Goal: Task Accomplishment & Management: Use online tool/utility

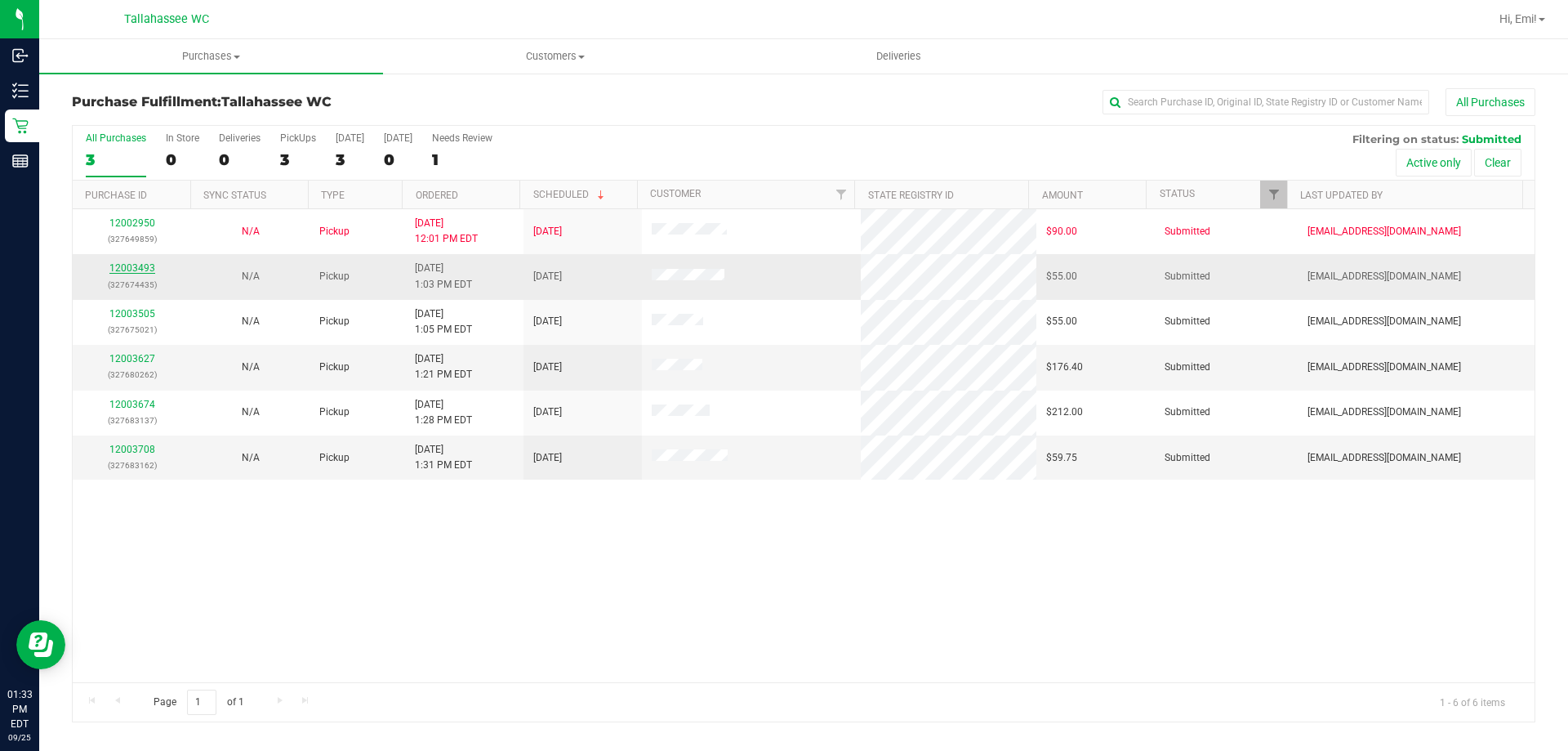
click at [140, 267] on link "12003493" at bounding box center [132, 267] width 46 height 11
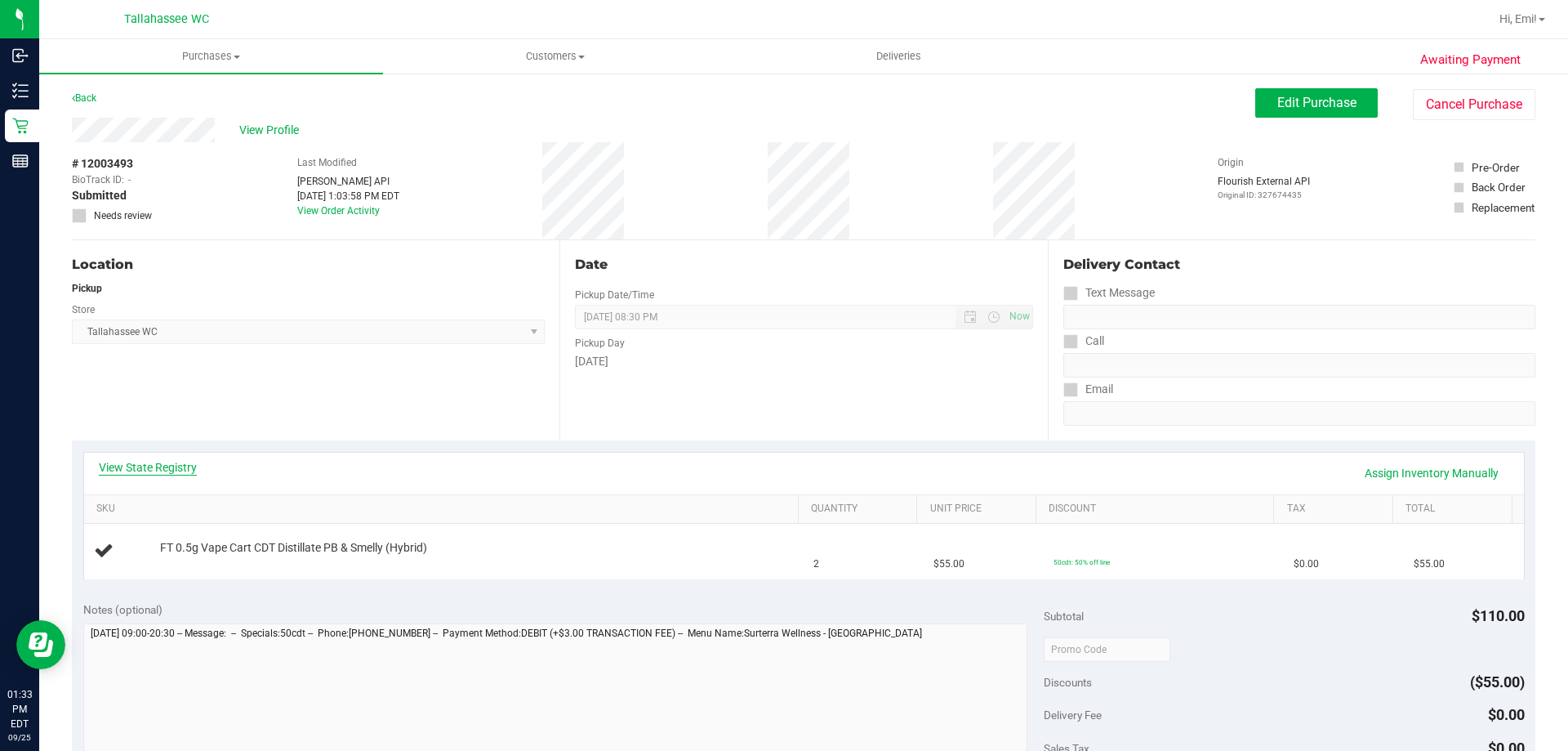
click at [152, 464] on link "View State Registry" at bounding box center [147, 466] width 98 height 16
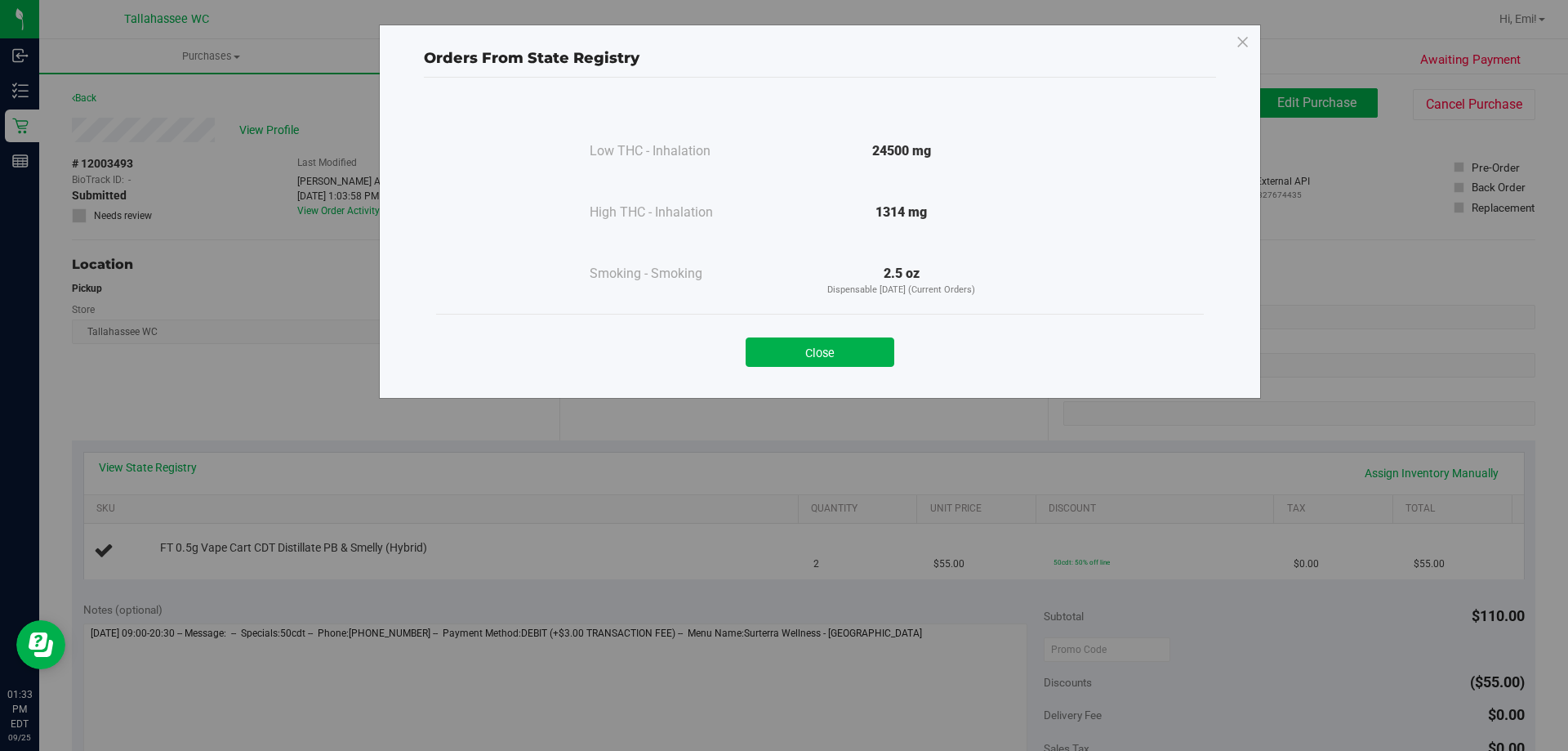
click at [843, 336] on div "Close" at bounding box center [819, 346] width 743 height 41
drag, startPoint x: 772, startPoint y: 337, endPoint x: 772, endPoint y: 347, distance: 10.0
click at [772, 339] on div "Close" at bounding box center [819, 346] width 743 height 41
click at [769, 340] on button "Close" at bounding box center [819, 351] width 148 height 30
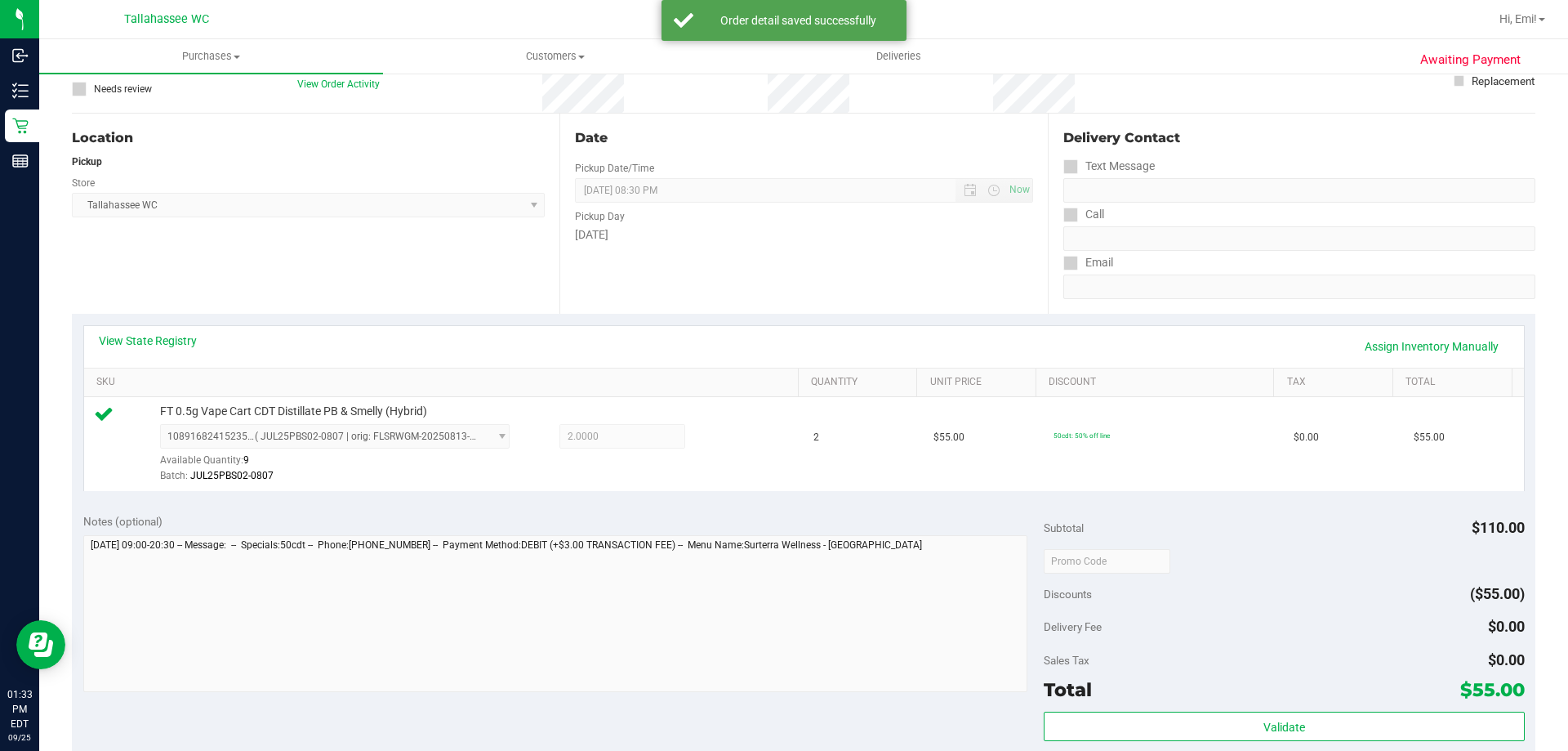
scroll to position [245, 0]
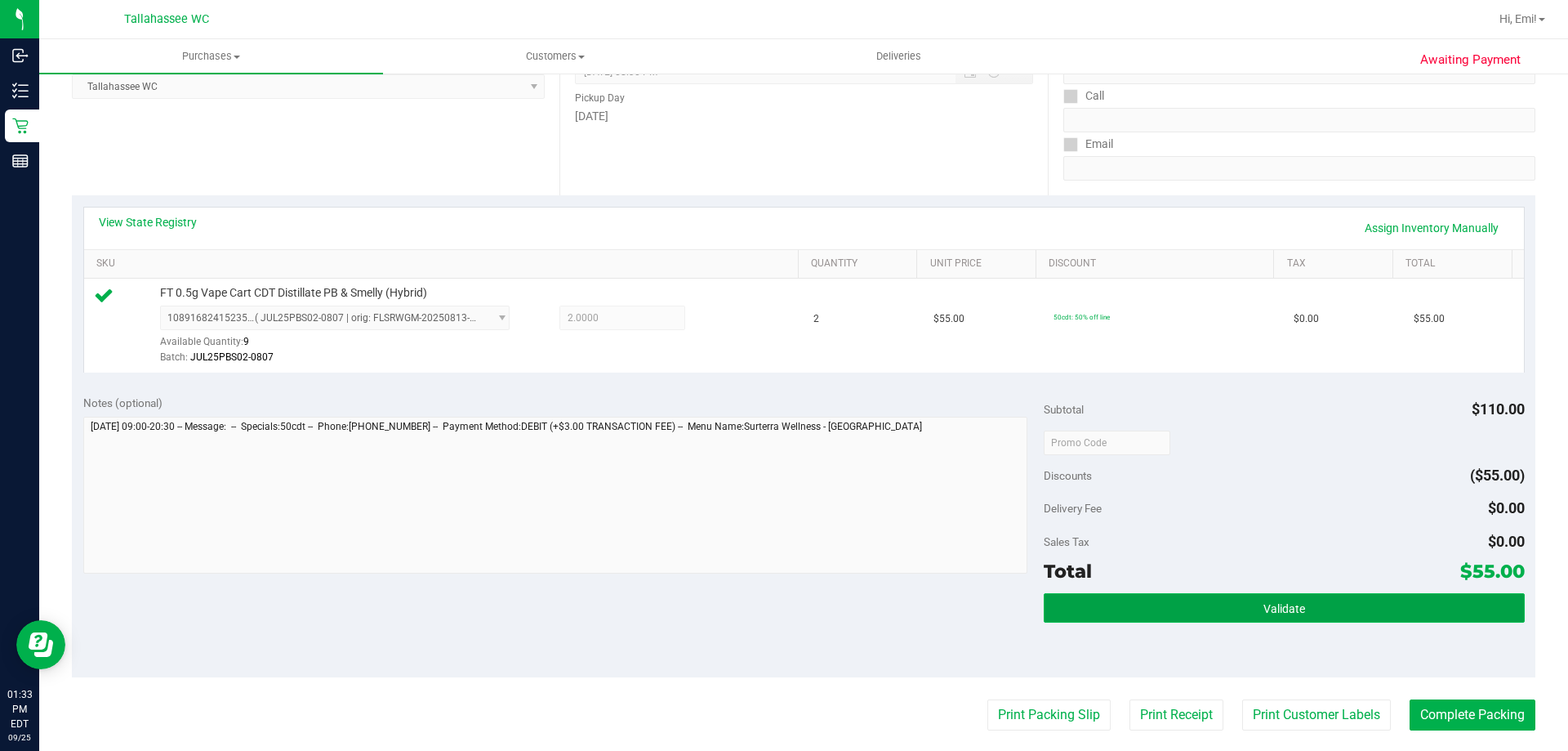
click at [1223, 607] on button "Validate" at bounding box center [1284, 607] width 480 height 30
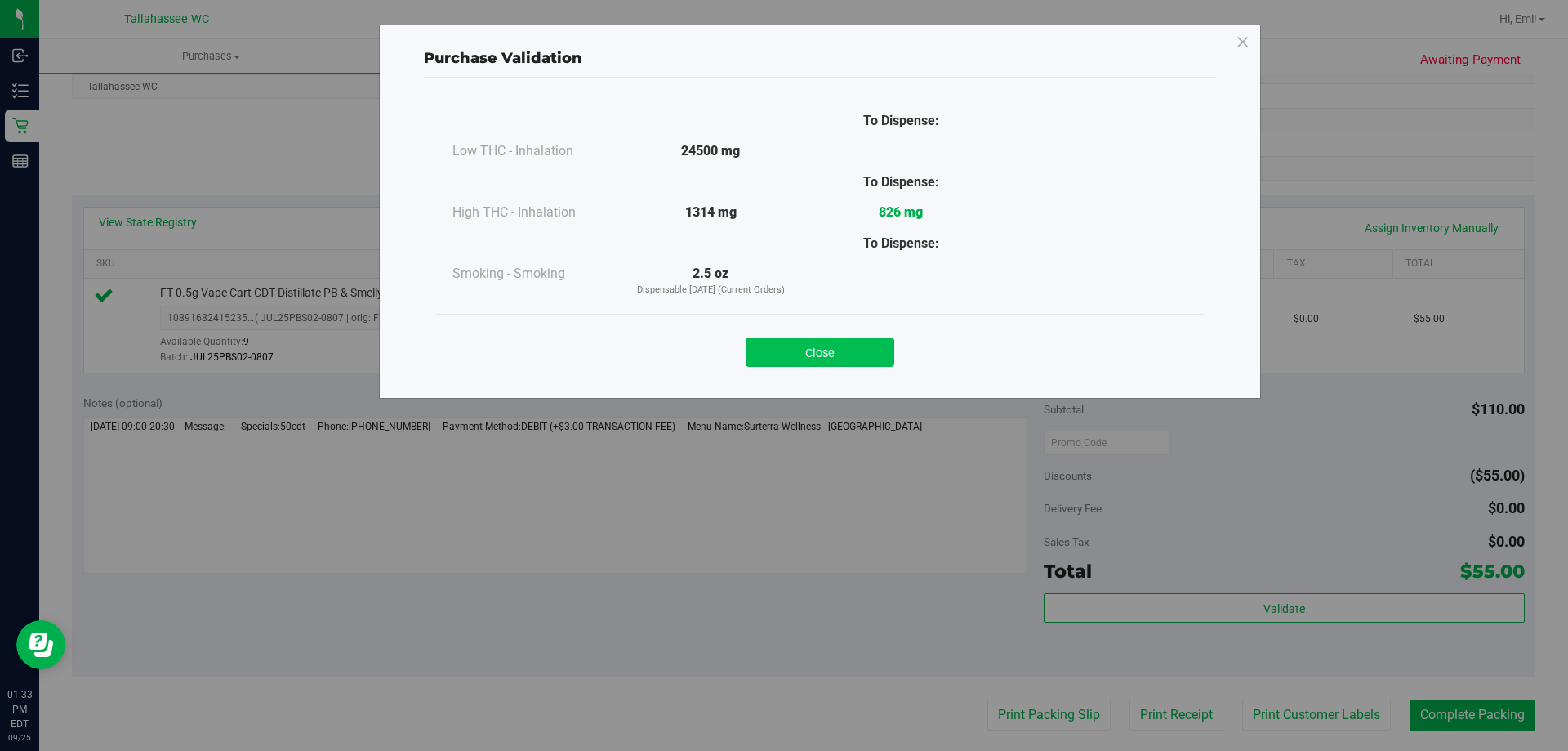
click at [788, 354] on button "Close" at bounding box center [819, 351] width 148 height 30
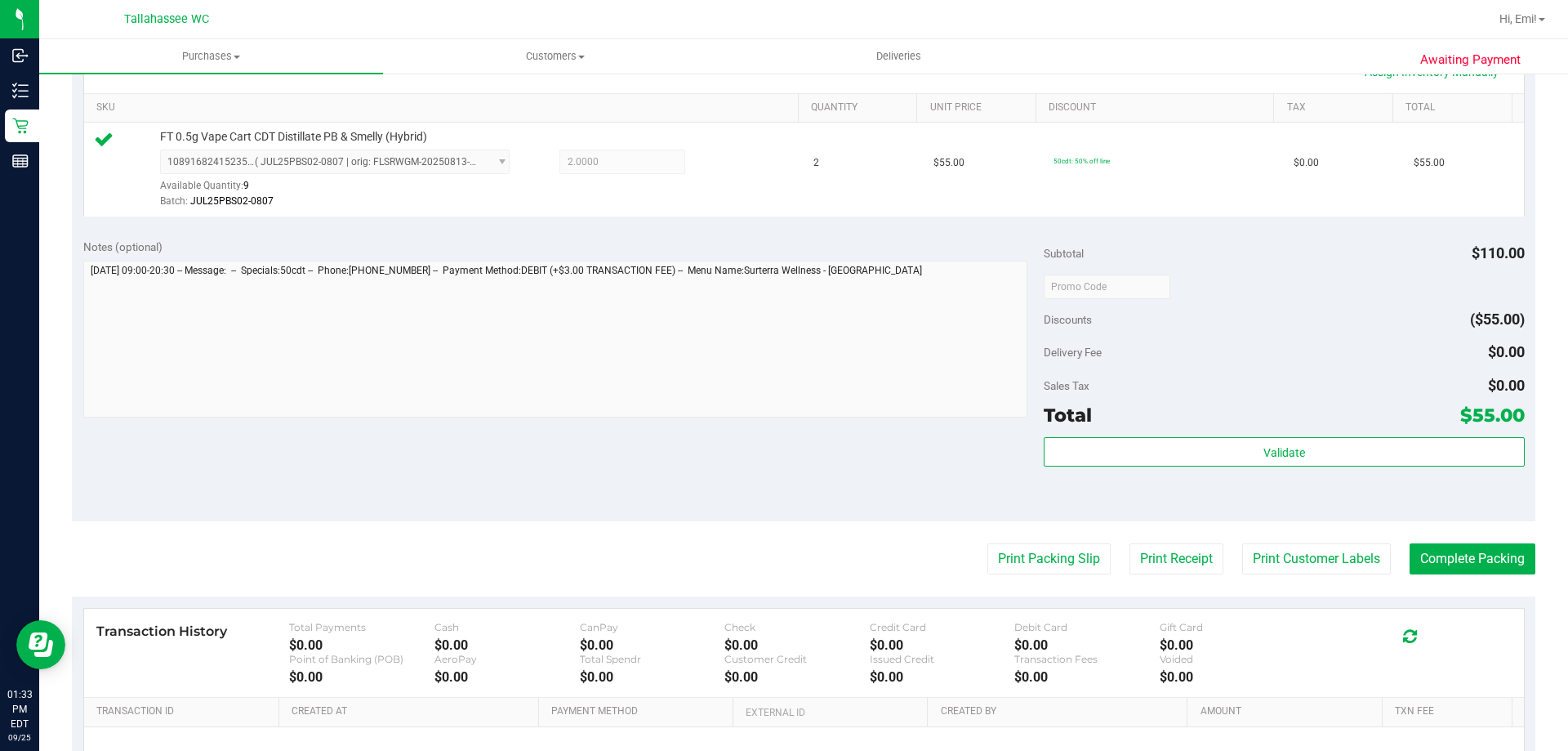
scroll to position [490, 0]
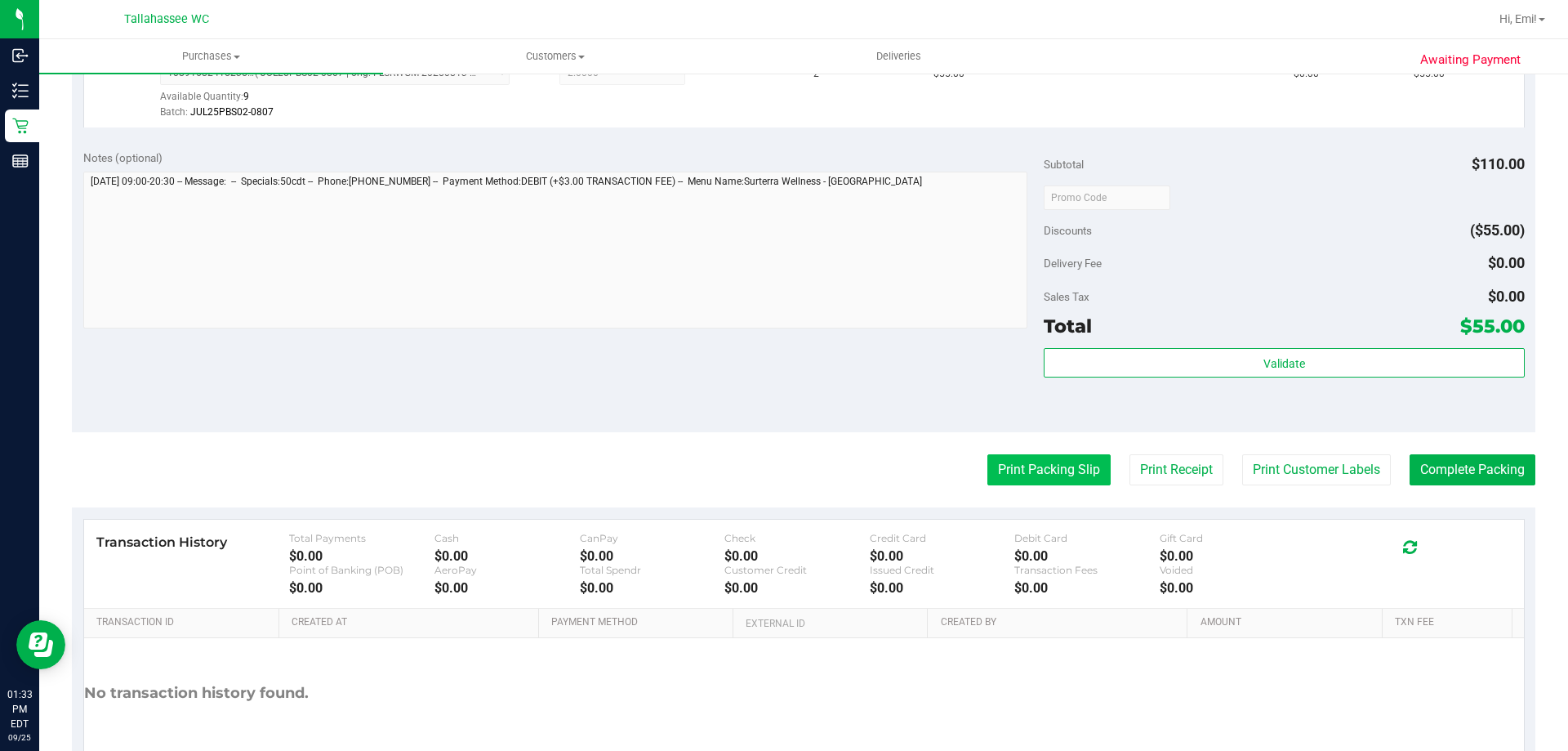
click at [1012, 468] on button "Print Packing Slip" at bounding box center [1049, 469] width 124 height 31
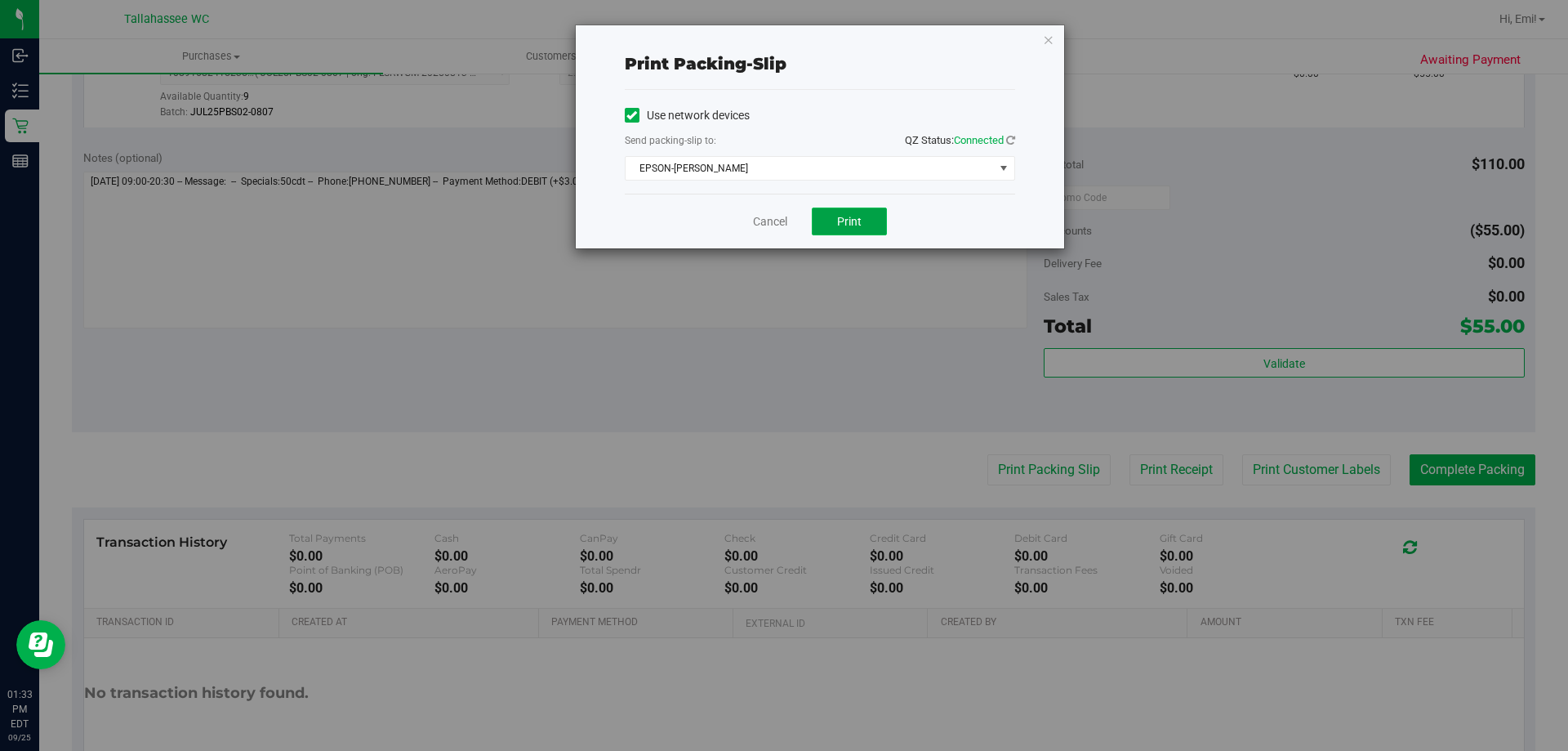
click at [867, 215] on button "Print" at bounding box center [849, 221] width 75 height 28
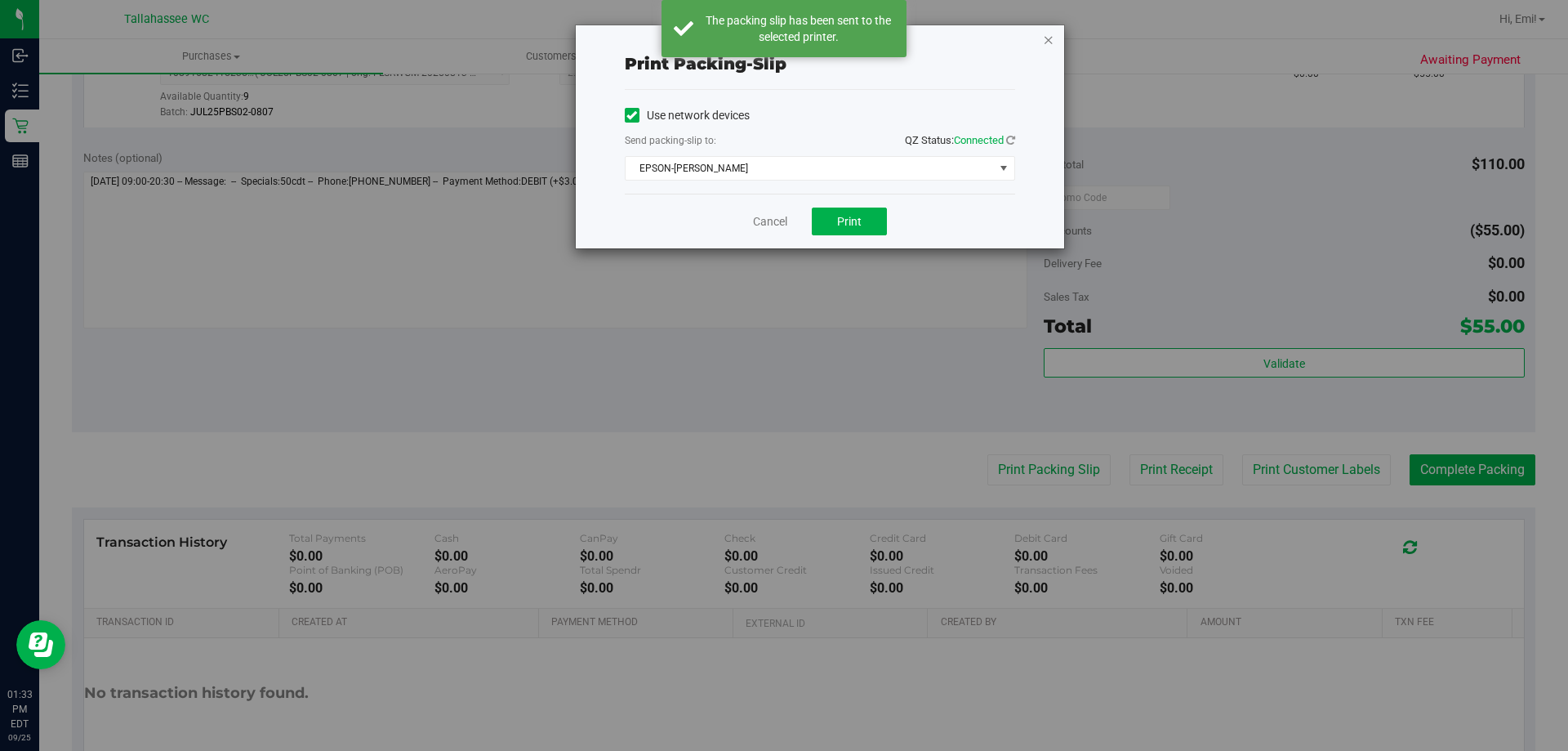
click at [1050, 40] on icon "button" at bounding box center [1049, 39] width 11 height 20
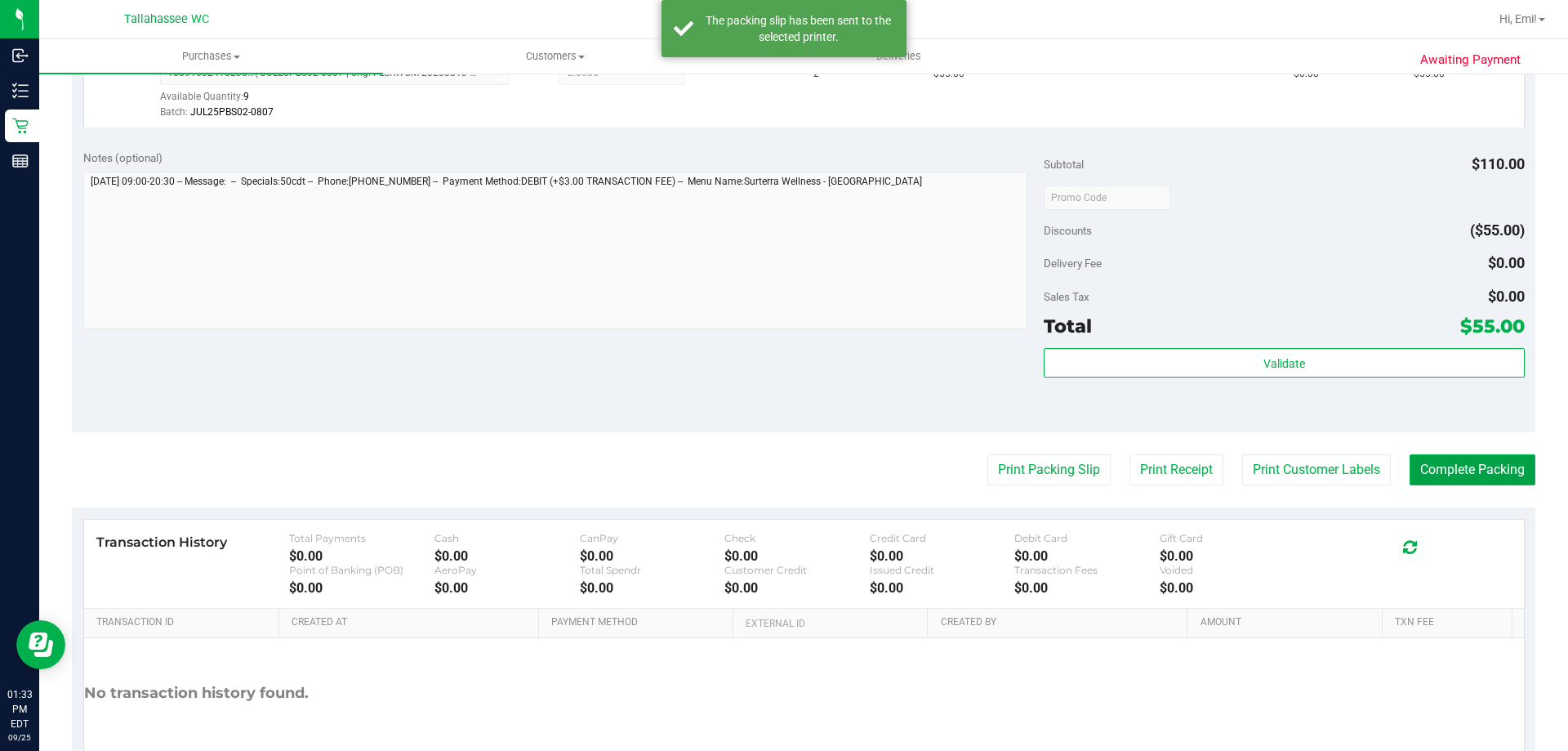
click at [1465, 469] on button "Complete Packing" at bounding box center [1472, 469] width 126 height 31
